Goal: Task Accomplishment & Management: Complete application form

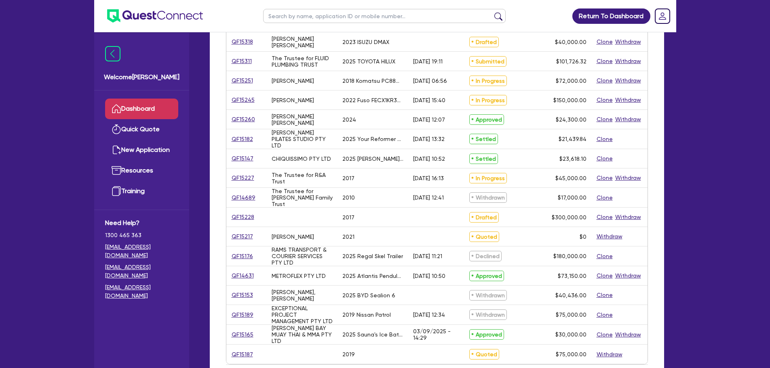
scroll to position [1, 0]
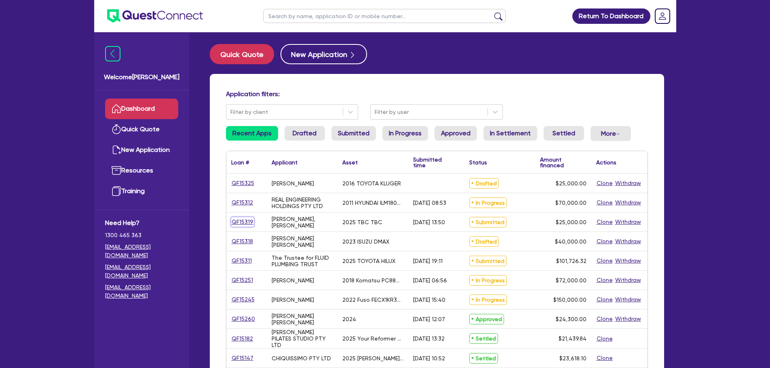
click at [243, 221] on link "QF15319" at bounding box center [242, 221] width 23 height 9
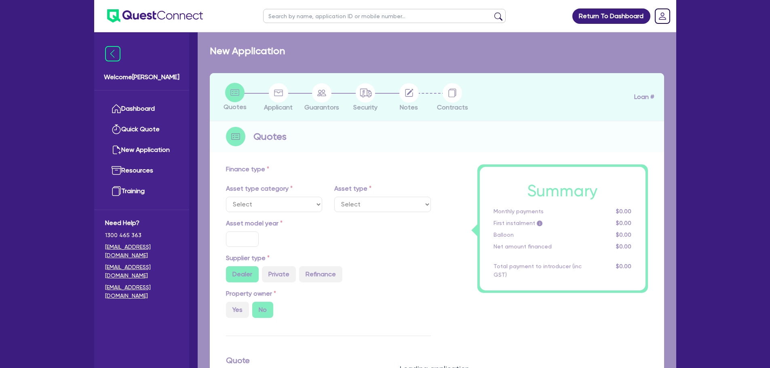
select select "PRIMARY_ASSETS"
type input "2025"
type input "25,000"
type input "15"
type input "3,750"
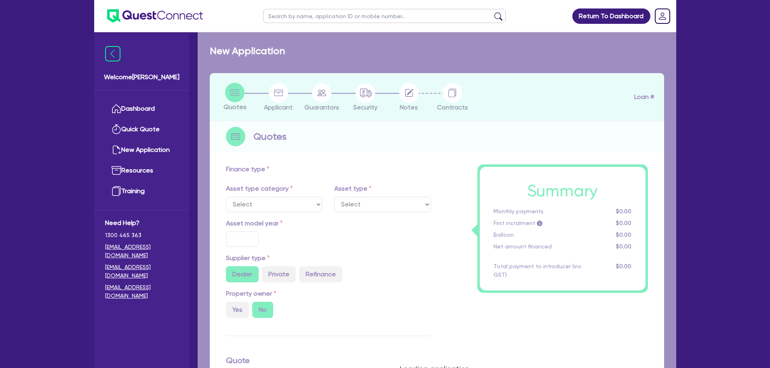
type input "17"
type input "1,990"
select select "TRAILERS"
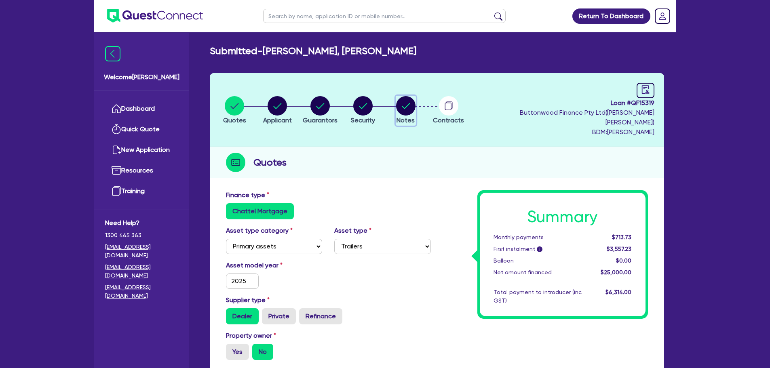
click at [408, 104] on circle "button" at bounding box center [405, 105] width 19 height 19
select select "Quest Finance - Own Book"
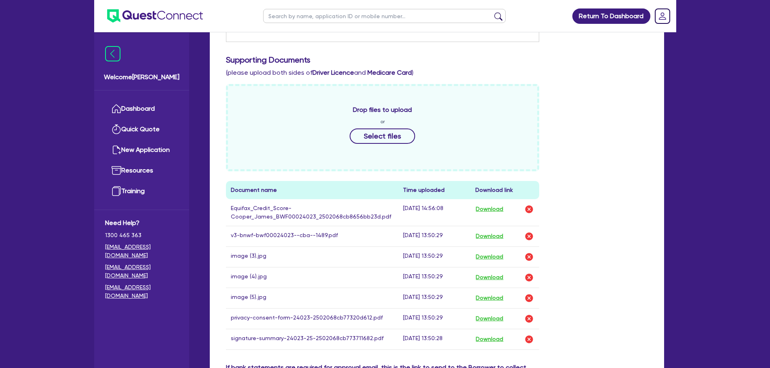
scroll to position [404, 0]
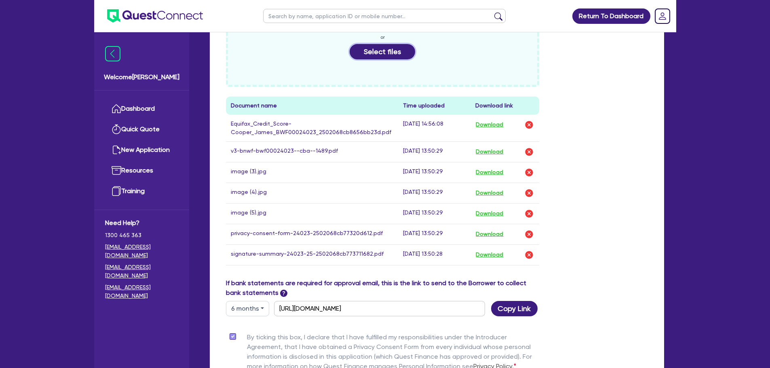
click at [388, 44] on button "Select files" at bounding box center [381, 51] width 65 height 15
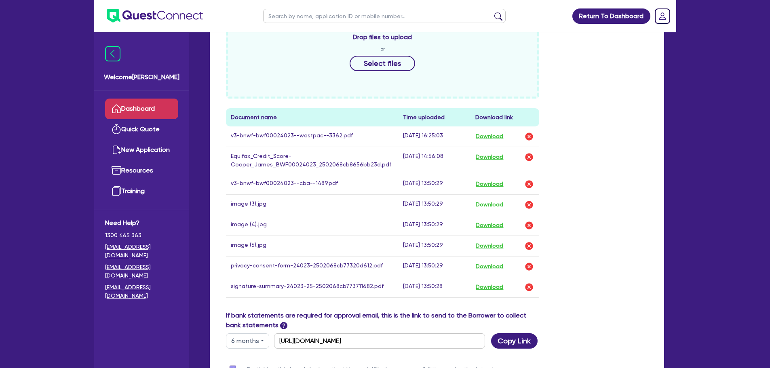
click at [147, 115] on link "Dashboard" at bounding box center [141, 109] width 73 height 21
